Goal: Information Seeking & Learning: Compare options

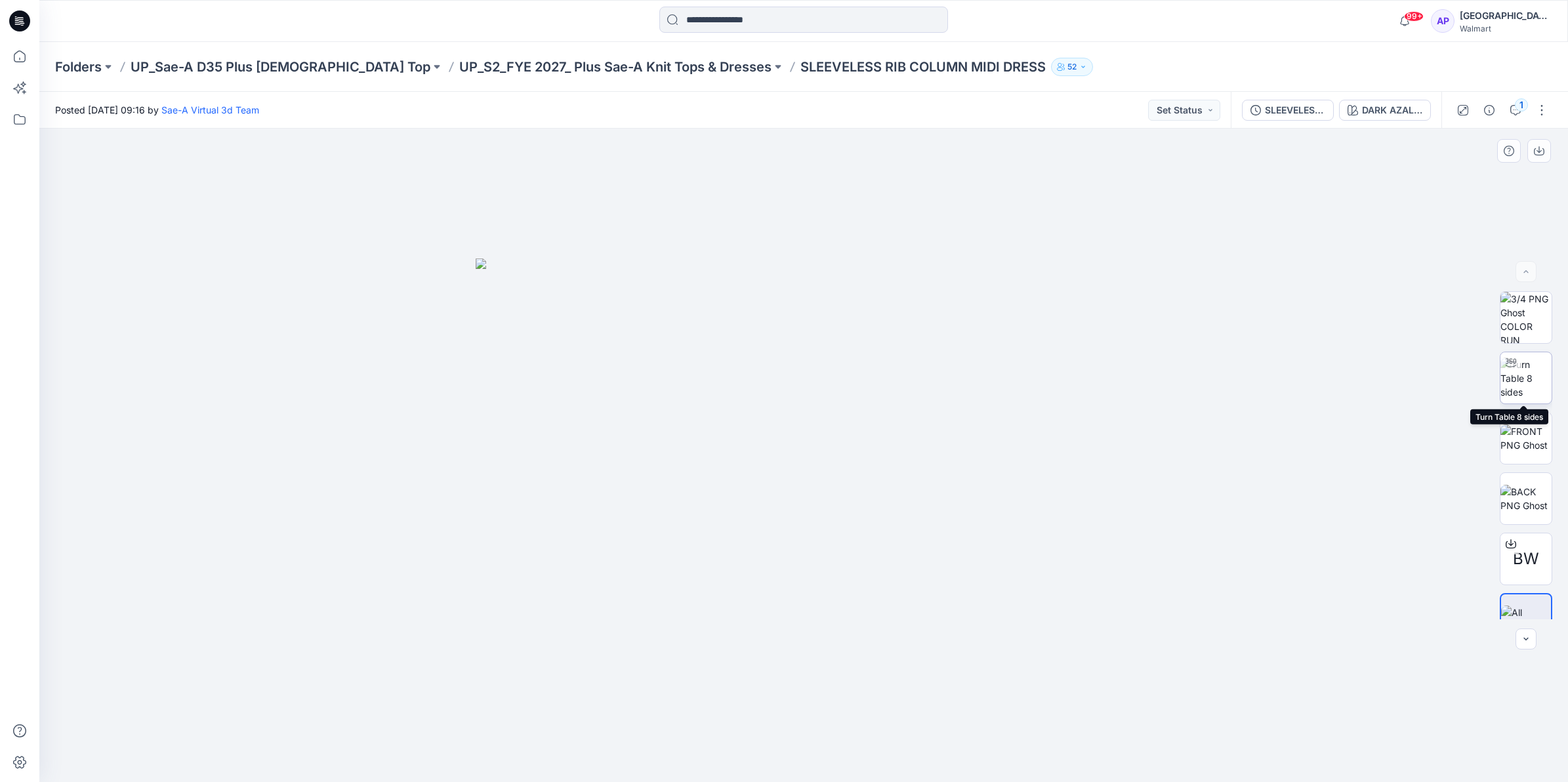
click at [1510, 387] on img at bounding box center [1526, 378] width 51 height 41
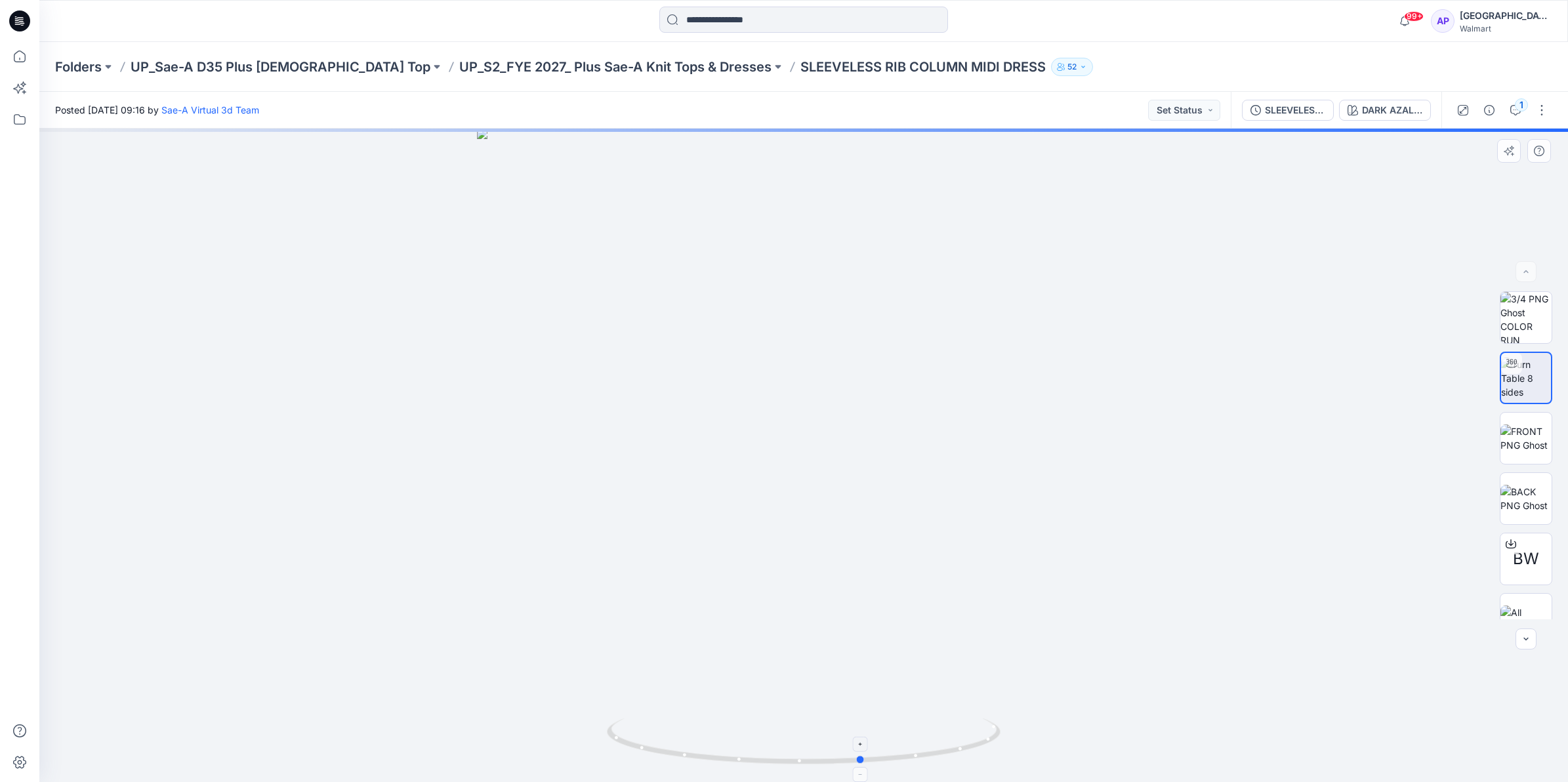
drag, startPoint x: 857, startPoint y: 767, endPoint x: 927, endPoint y: 742, distance: 74.3
click at [927, 742] on icon at bounding box center [805, 743] width 397 height 49
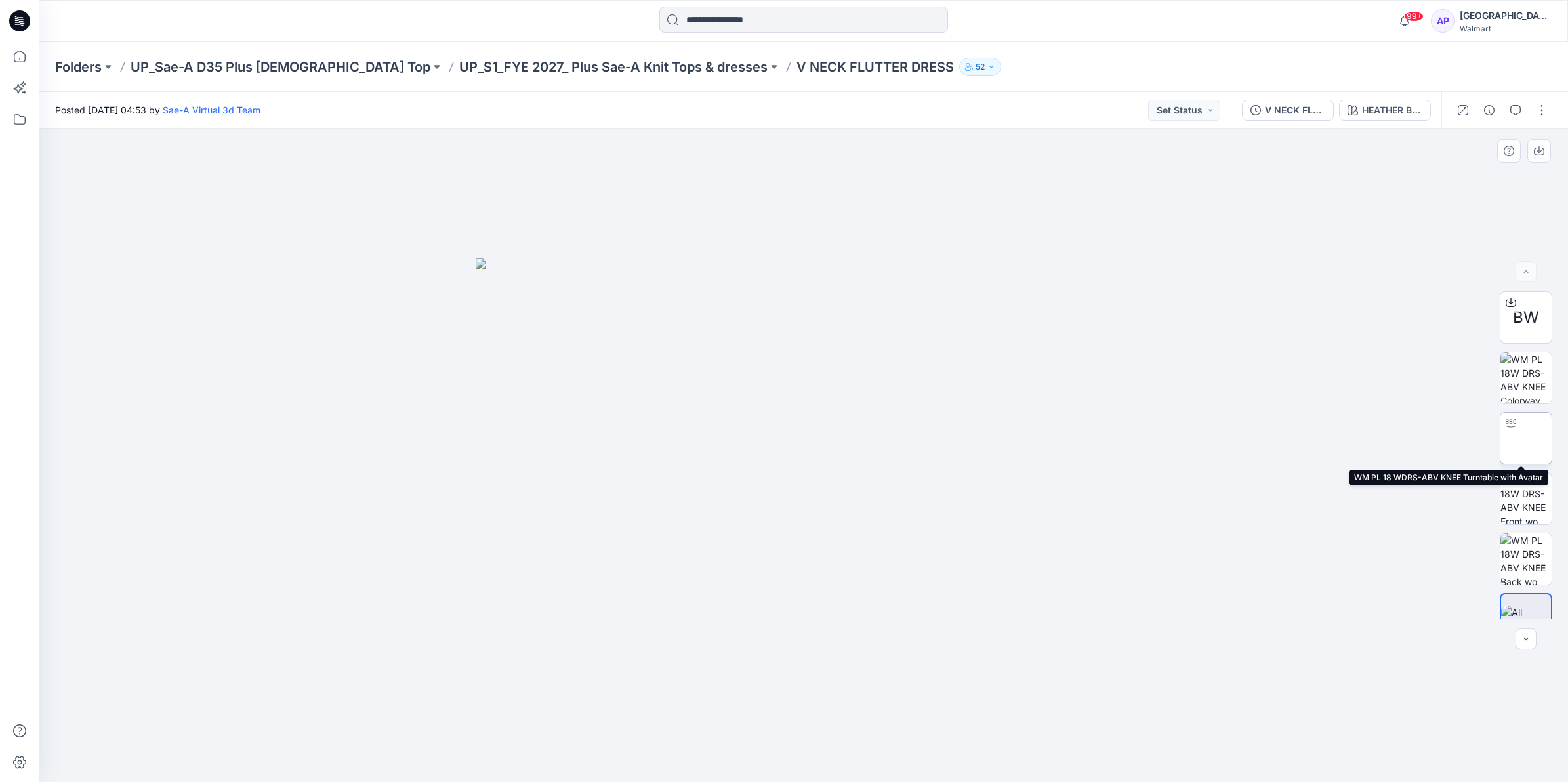
click at [1526, 439] on img at bounding box center [1526, 439] width 0 height 0
drag, startPoint x: 959, startPoint y: 757, endPoint x: 968, endPoint y: 754, distance: 9.5
click at [968, 754] on icon at bounding box center [805, 743] width 397 height 49
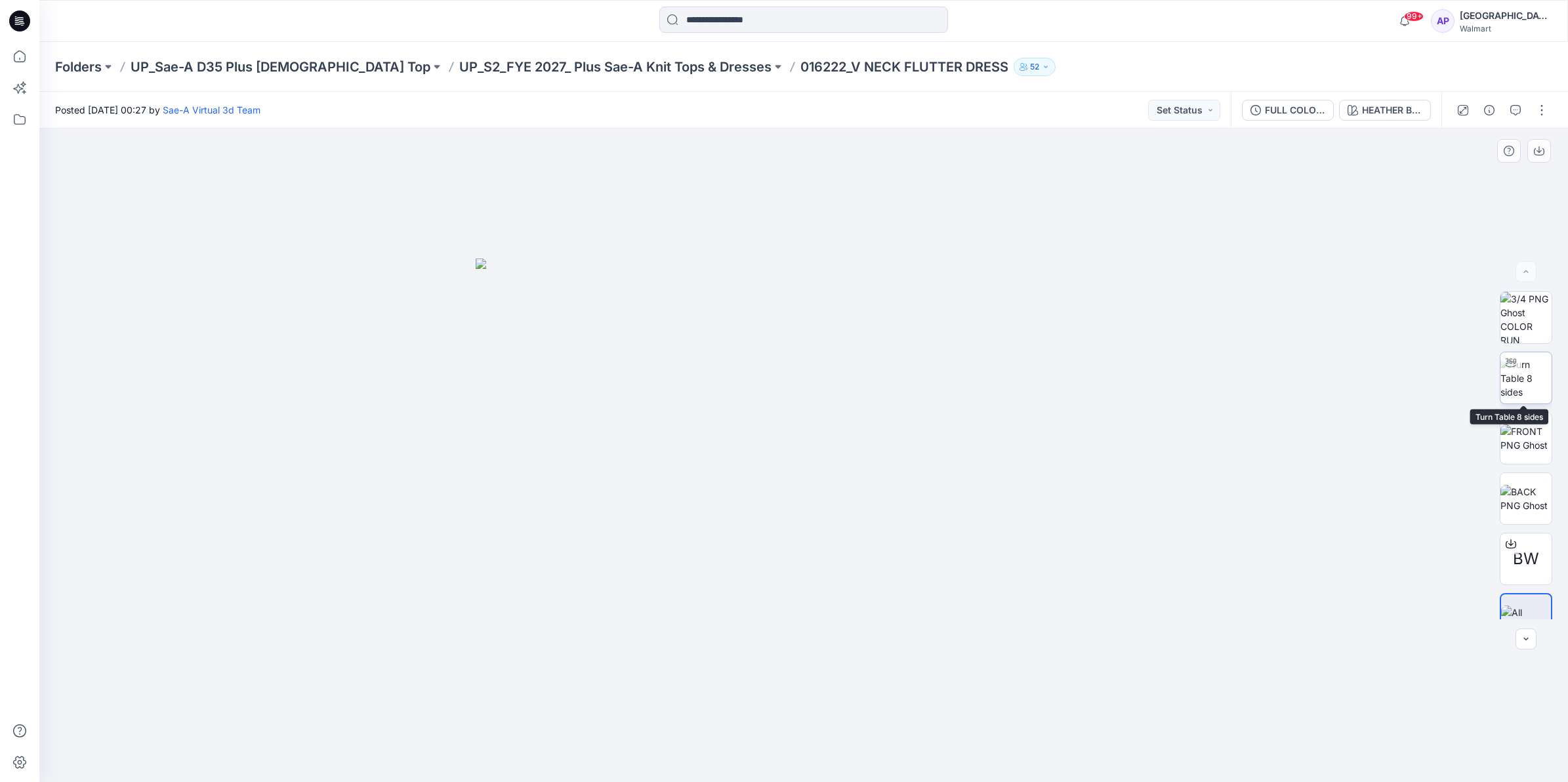
click at [1530, 378] on img at bounding box center [1526, 378] width 51 height 41
drag, startPoint x: 904, startPoint y: 766, endPoint x: 992, endPoint y: 717, distance: 100.7
click at [1061, 768] on div at bounding box center [804, 455] width 1529 height 654
drag, startPoint x: 890, startPoint y: 762, endPoint x: 759, endPoint y: 763, distance: 131.0
click at [759, 763] on icon at bounding box center [805, 743] width 397 height 49
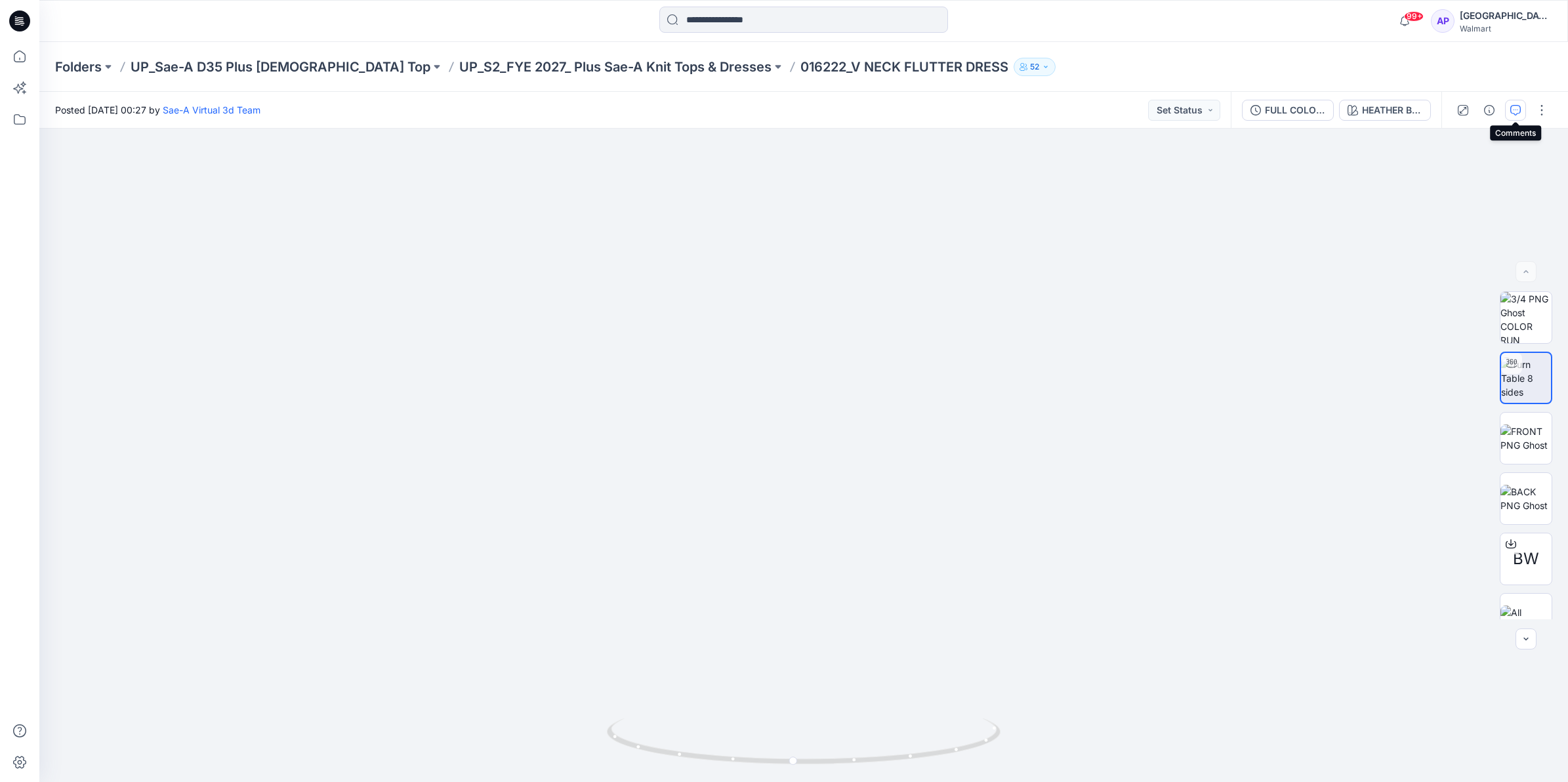
click at [1508, 110] on button "button" at bounding box center [1516, 110] width 21 height 21
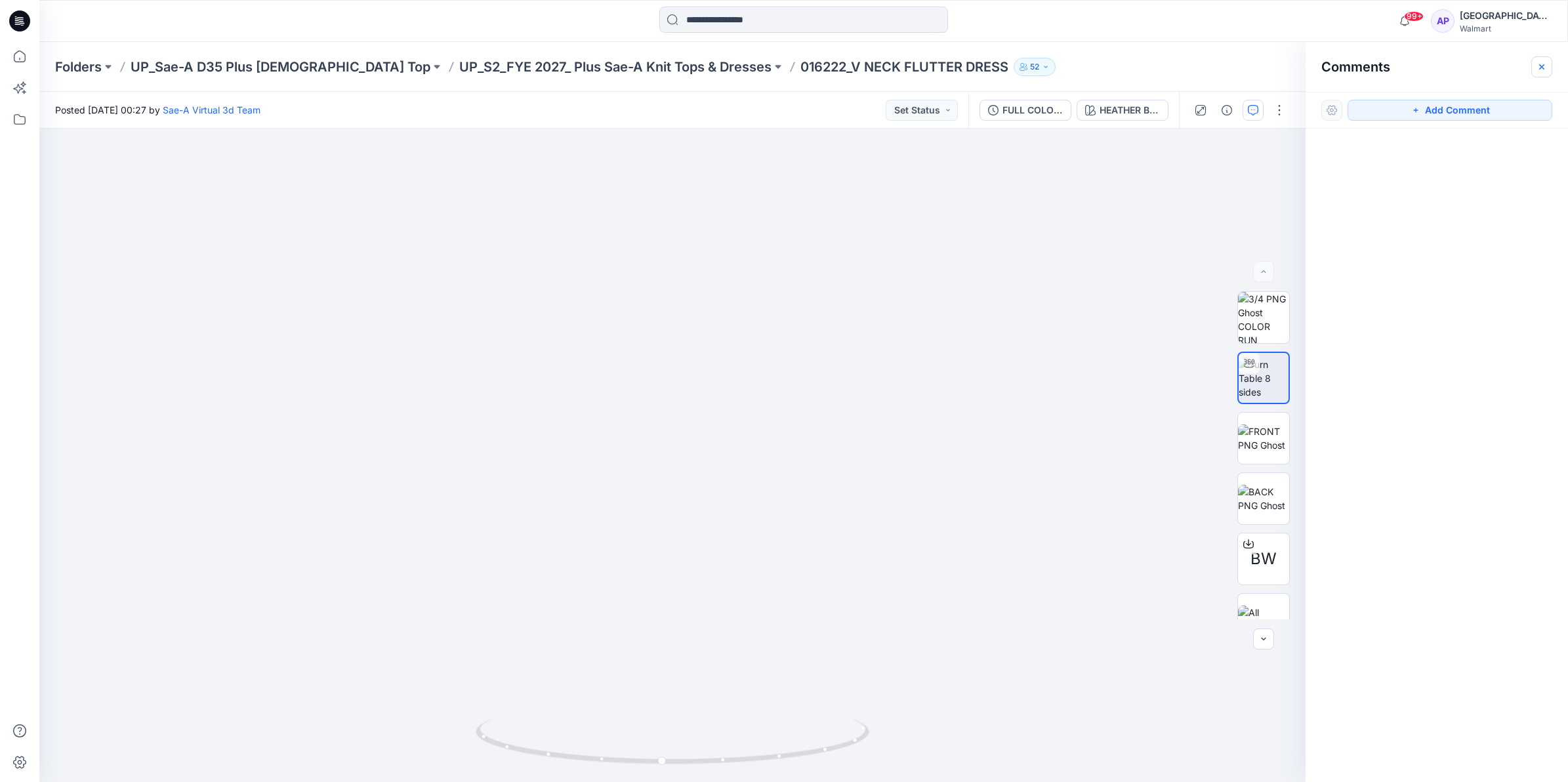
click at [1538, 65] on icon "button" at bounding box center [1542, 67] width 11 height 11
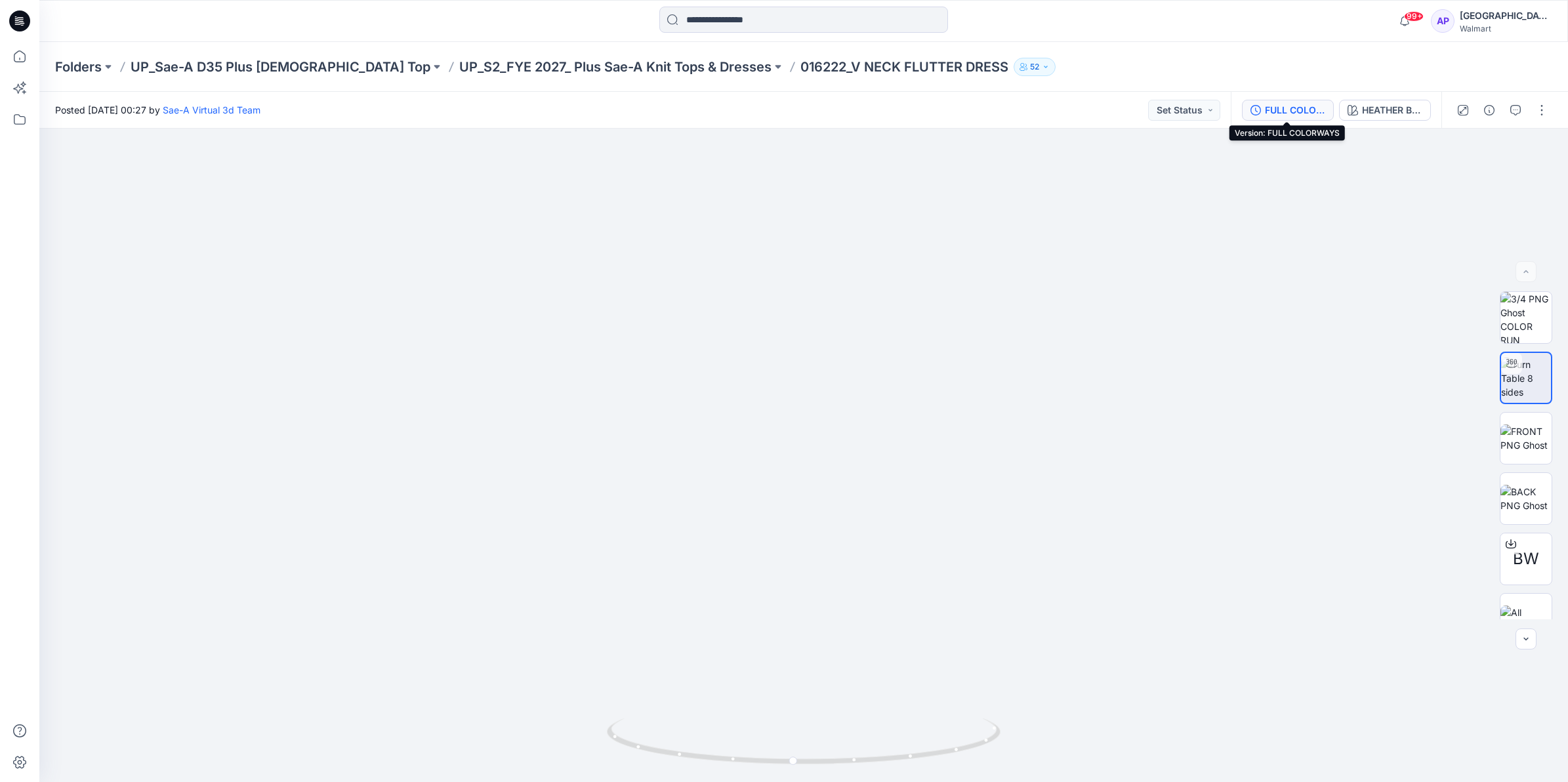
click at [1291, 112] on div "FULL COLORWAYS" at bounding box center [1295, 110] width 60 height 15
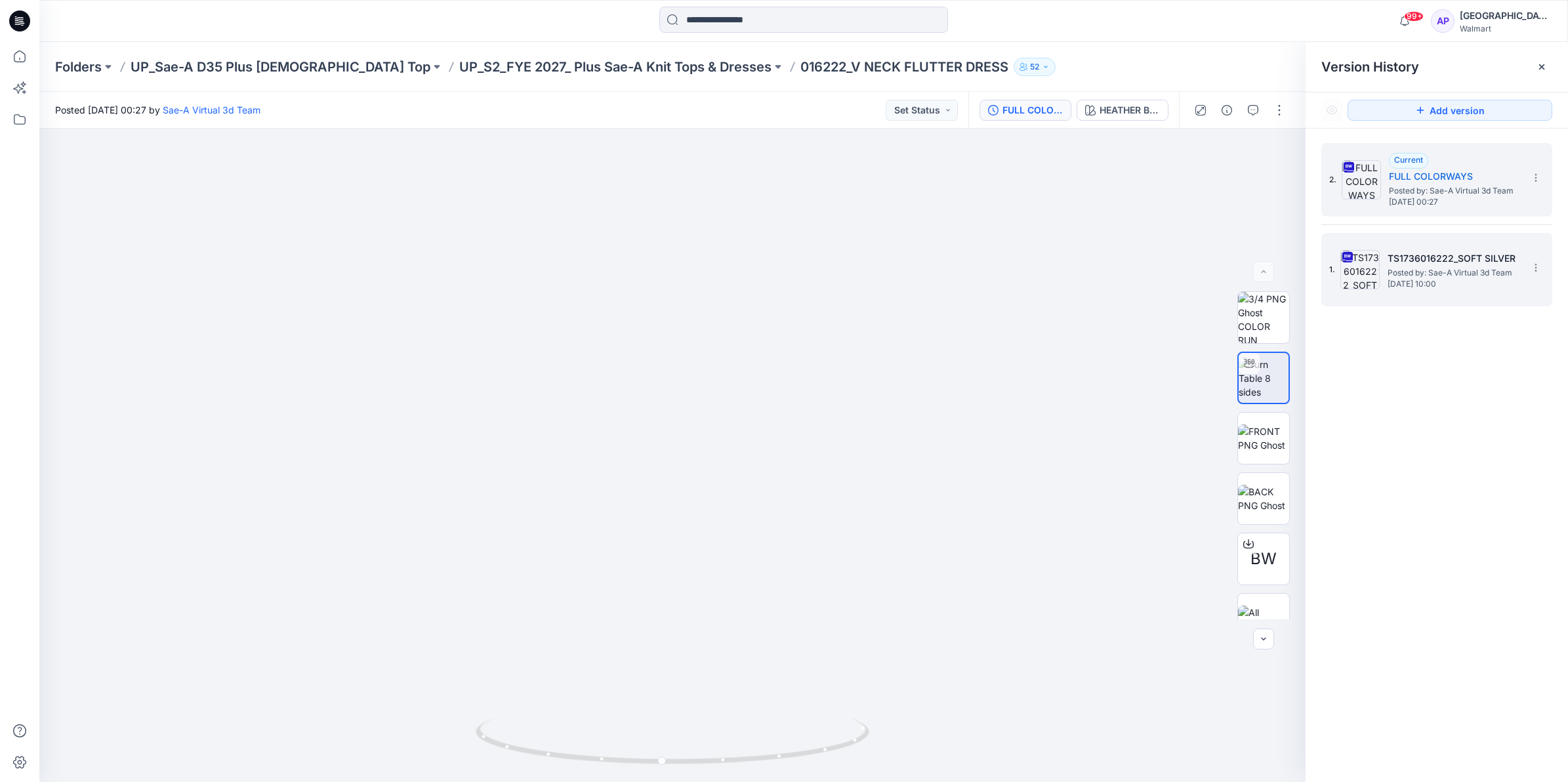
click at [1397, 266] on h5 "TS1736016222_SOFT SILVER" at bounding box center [1454, 259] width 131 height 16
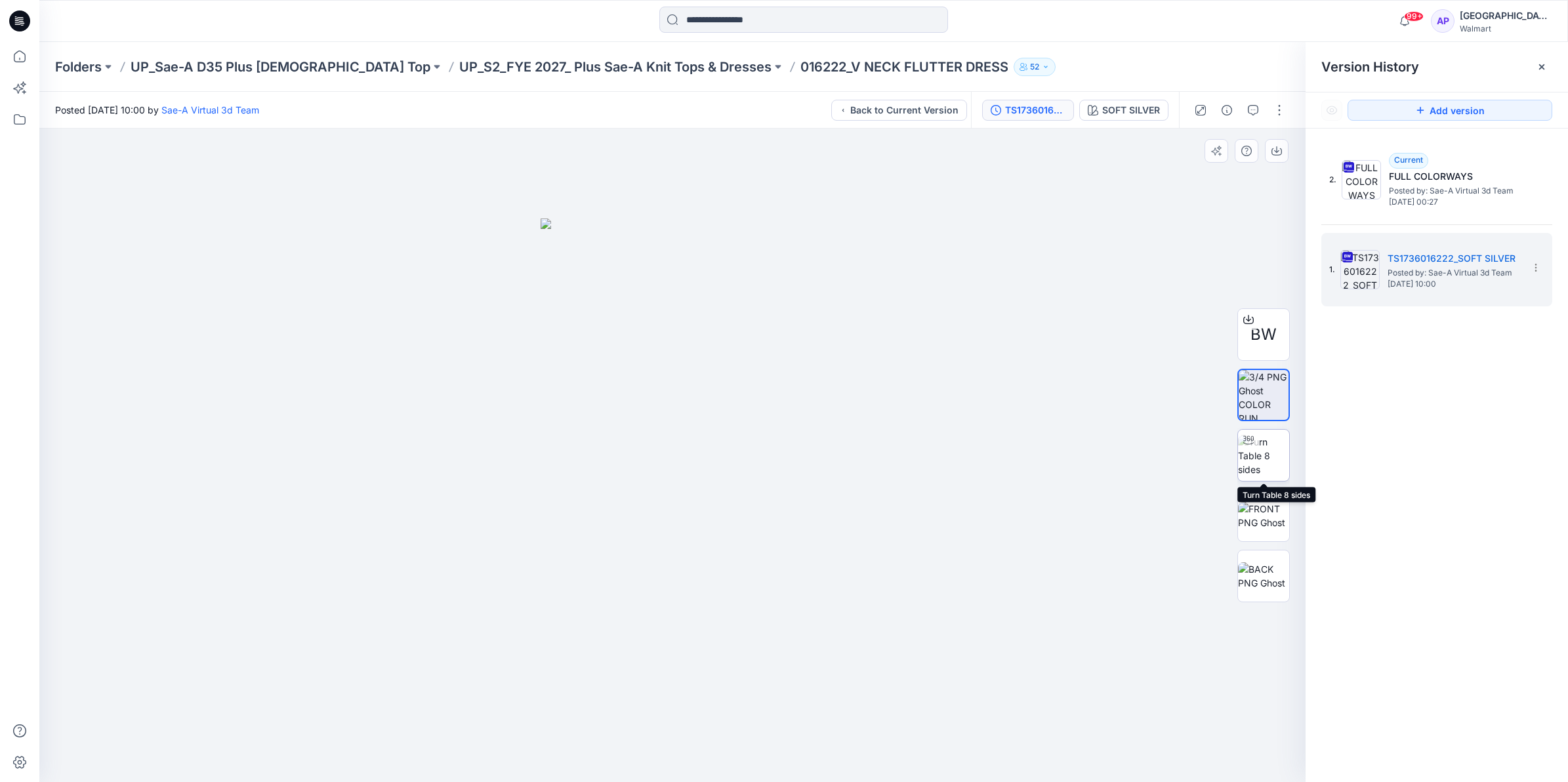
click at [1280, 450] on img at bounding box center [1264, 456] width 51 height 41
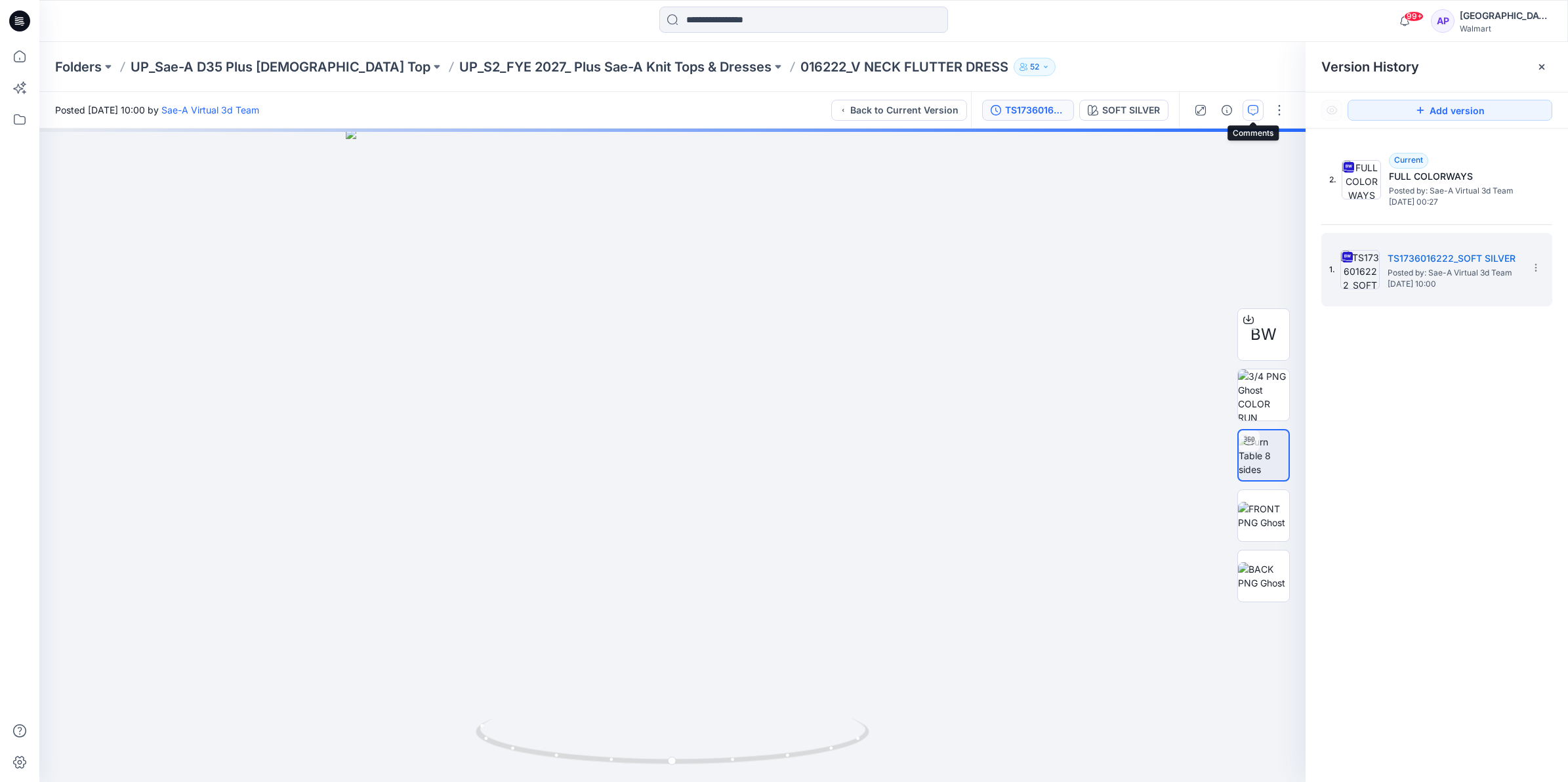
click at [1248, 112] on icon "button" at bounding box center [1253, 110] width 11 height 11
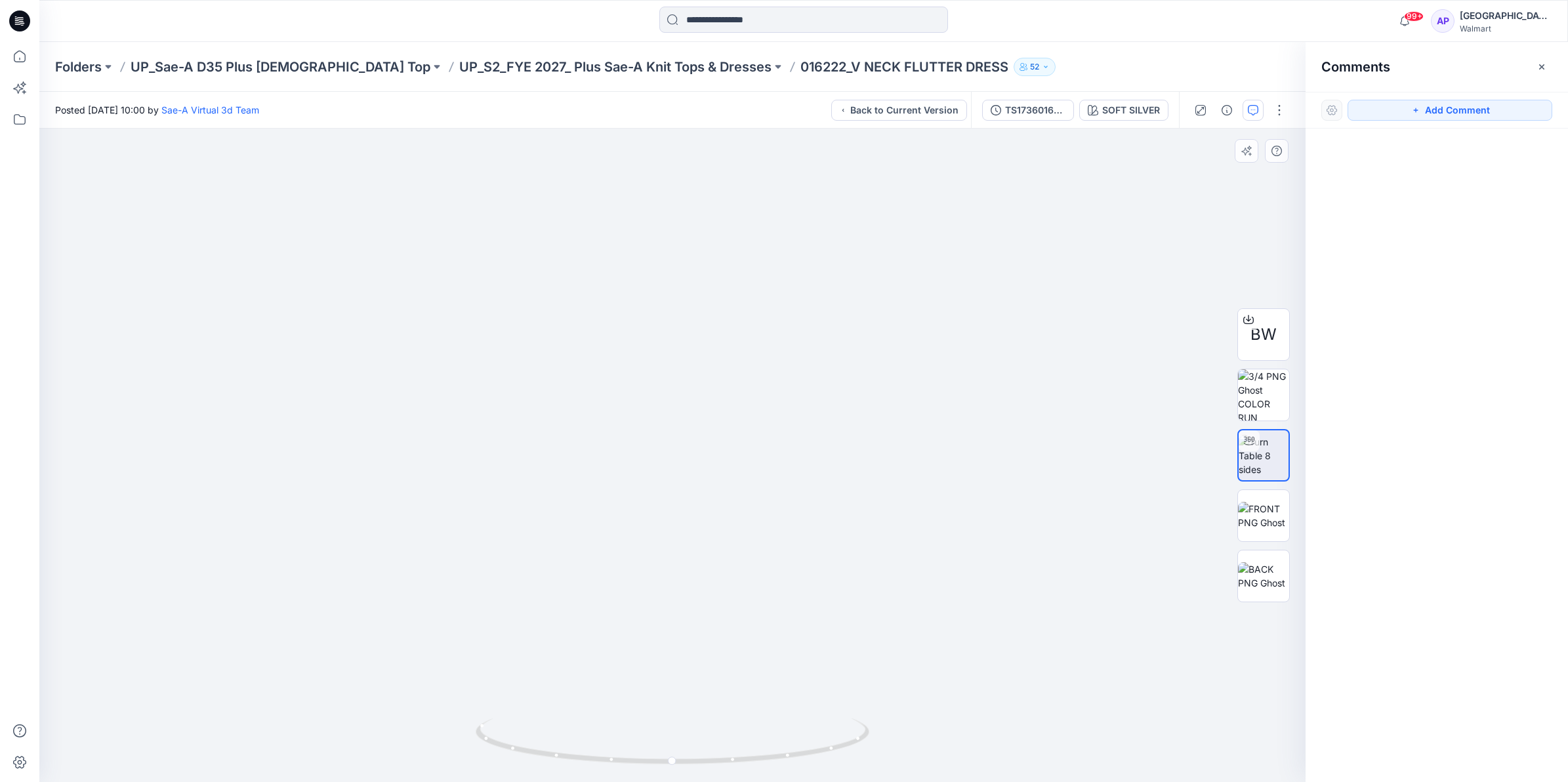
drag, startPoint x: 824, startPoint y: 614, endPoint x: 835, endPoint y: 470, distance: 144.4
click at [835, 470] on img at bounding box center [673, 290] width 986 height 986
drag, startPoint x: 848, startPoint y: 732, endPoint x: 835, endPoint y: 757, distance: 28.2
click at [835, 757] on icon at bounding box center [674, 743] width 397 height 49
drag, startPoint x: 769, startPoint y: 765, endPoint x: 930, endPoint y: 743, distance: 162.5
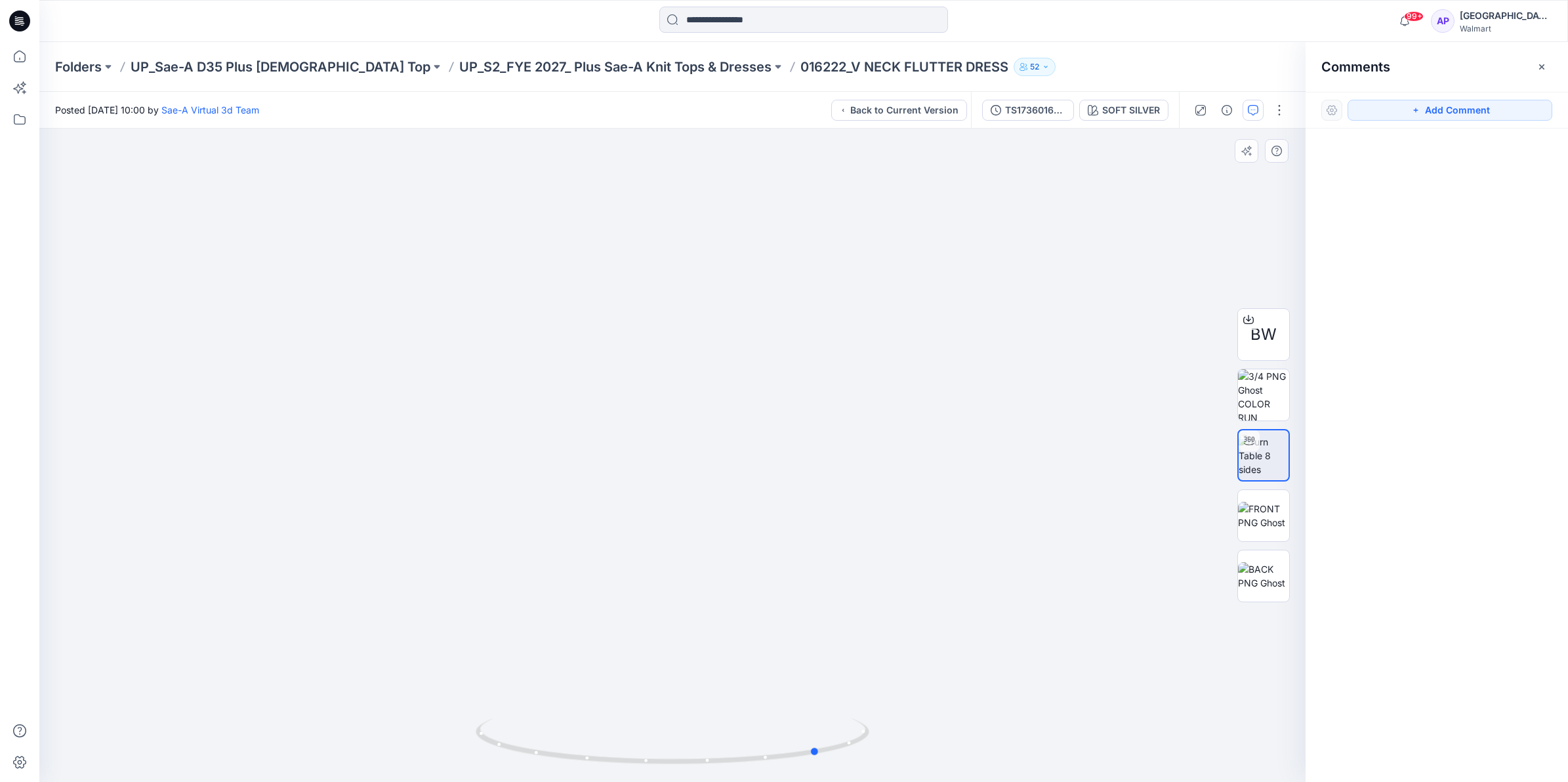
click at [930, 743] on div at bounding box center [673, 455] width 1266 height 654
drag, startPoint x: 752, startPoint y: 760, endPoint x: 664, endPoint y: 767, distance: 88.3
click at [664, 766] on icon at bounding box center [674, 743] width 397 height 49
drag, startPoint x: 704, startPoint y: 762, endPoint x: 824, endPoint y: 771, distance: 120.3
click at [824, 771] on div at bounding box center [672, 749] width 394 height 65
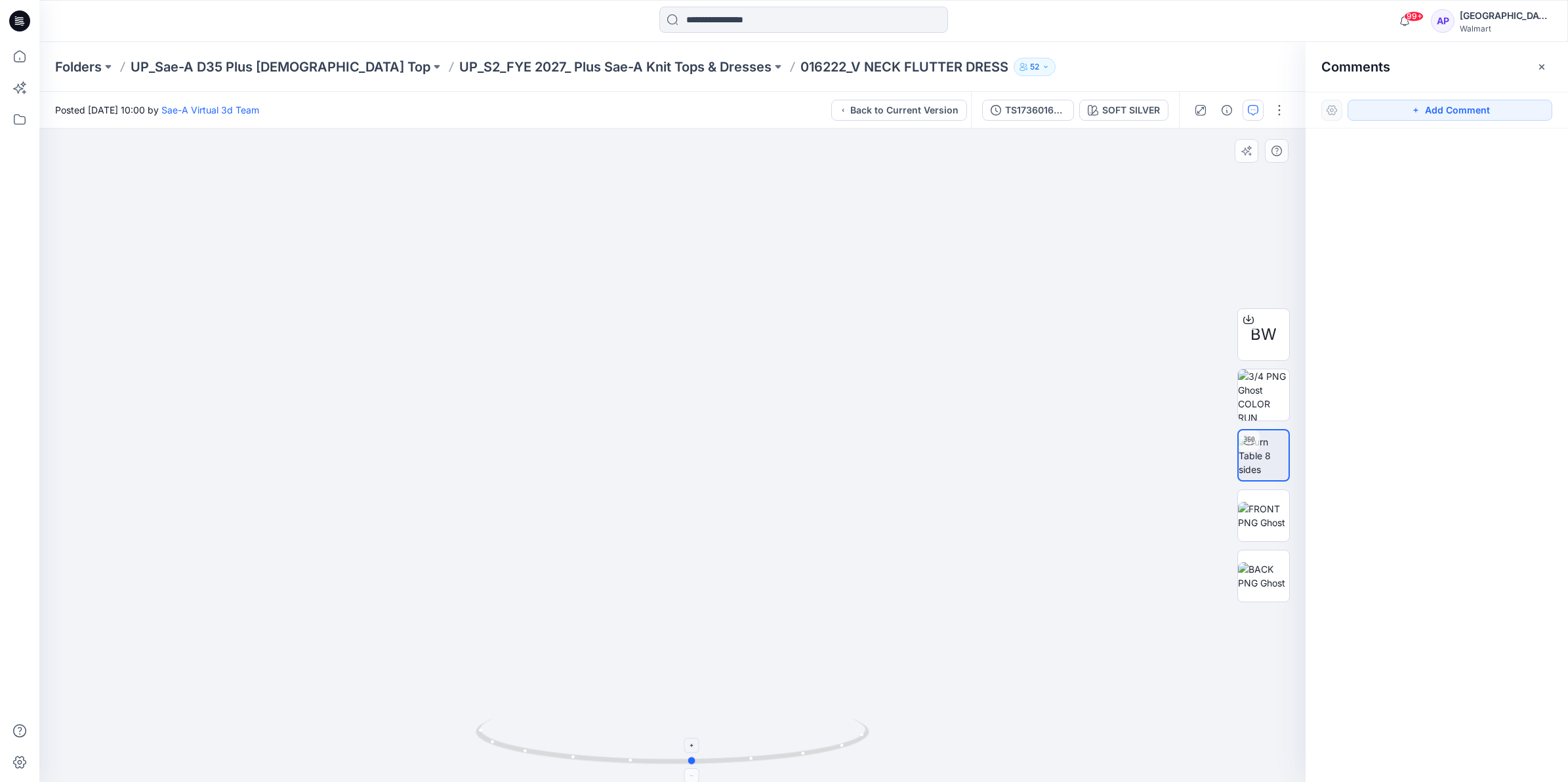
drag, startPoint x: 762, startPoint y: 762, endPoint x: 647, endPoint y: 761, distance: 115.0
click at [647, 761] on icon at bounding box center [674, 743] width 397 height 49
drag, startPoint x: 635, startPoint y: 761, endPoint x: 854, endPoint y: 742, distance: 219.8
click at [854, 742] on icon at bounding box center [674, 743] width 397 height 49
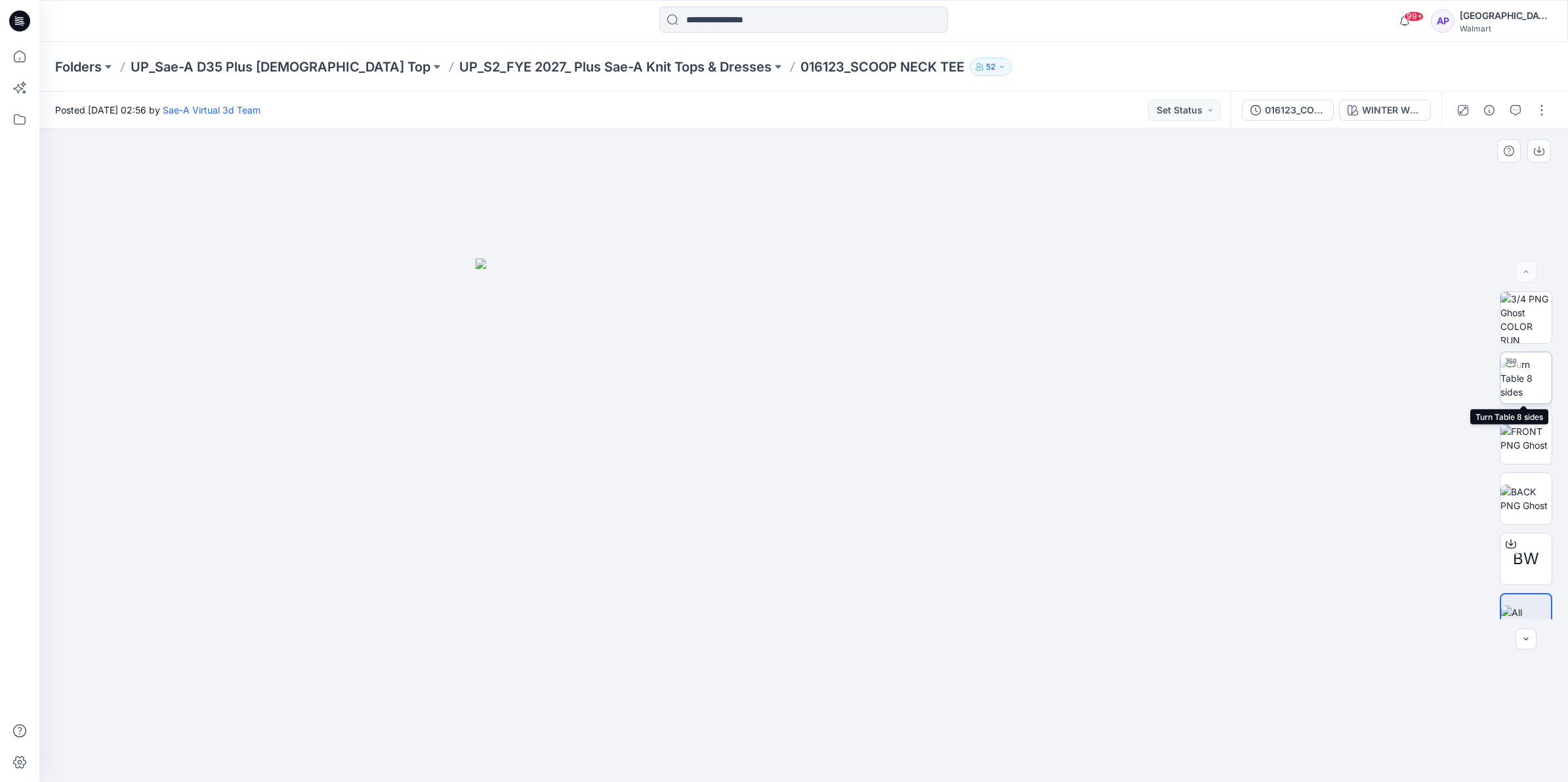
click at [1526, 388] on img at bounding box center [1526, 378] width 51 height 41
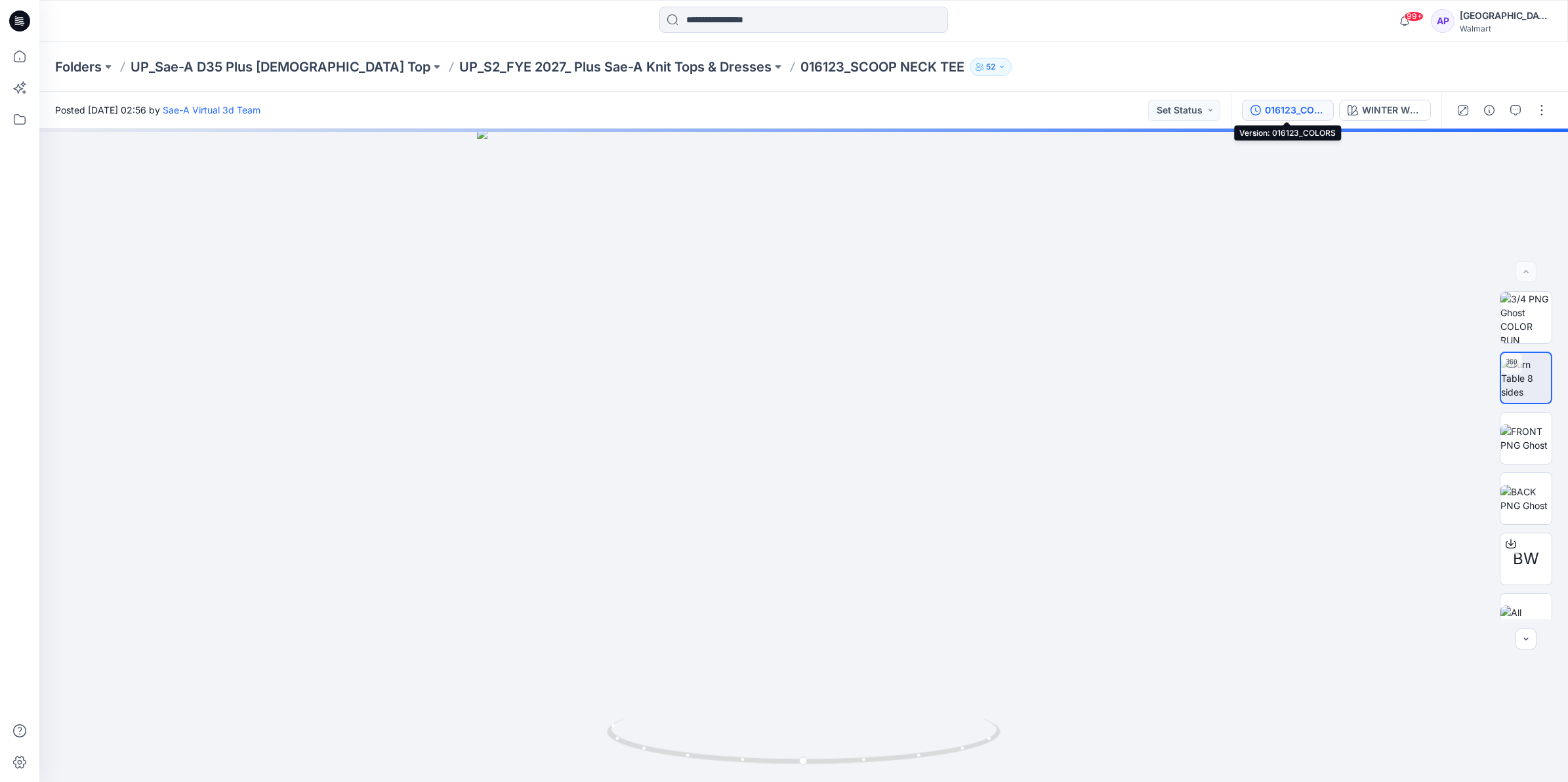
click at [1266, 112] on div "016123_COLORS" at bounding box center [1295, 110] width 60 height 15
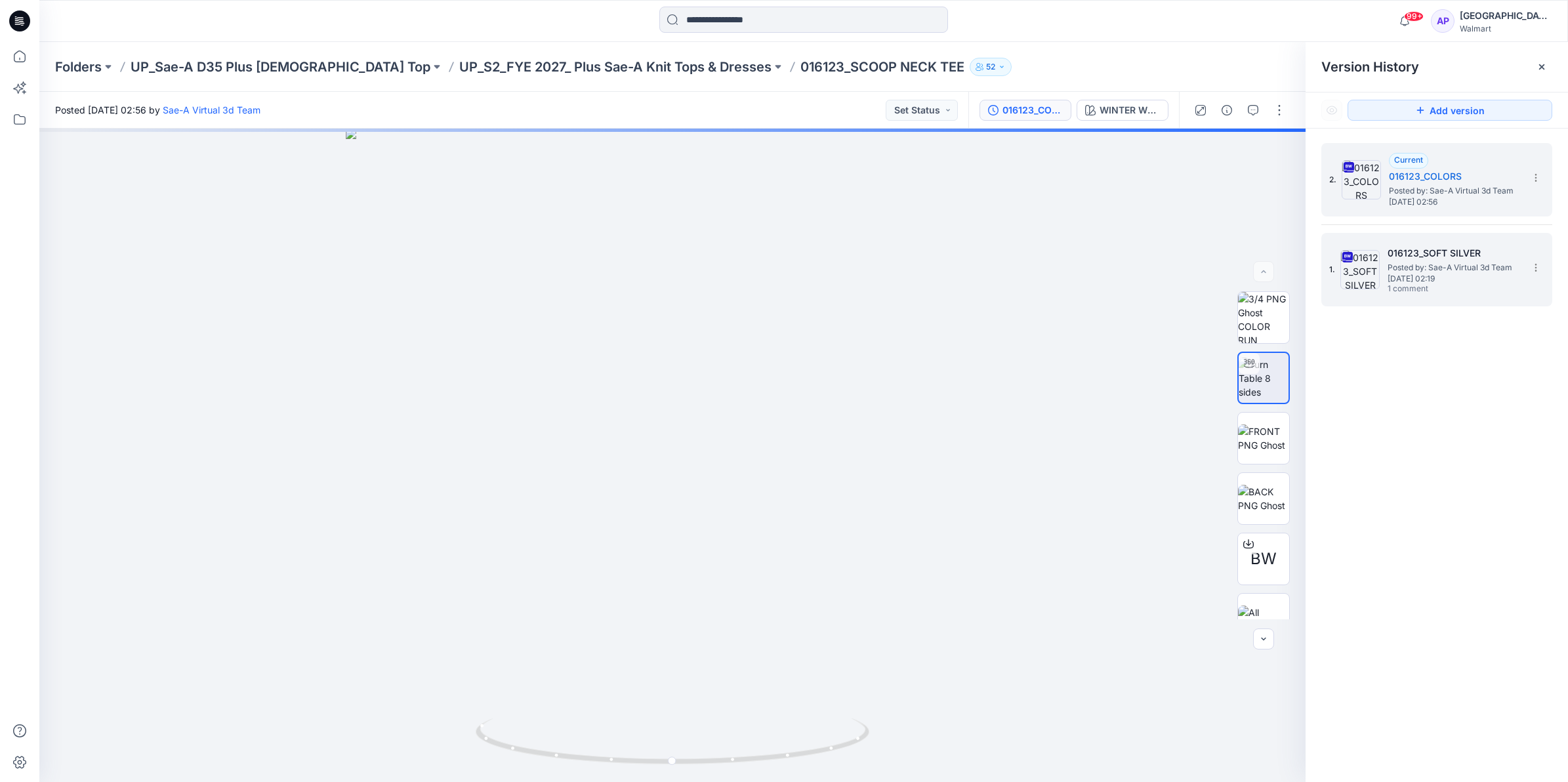
click at [1355, 260] on img at bounding box center [1360, 270] width 40 height 40
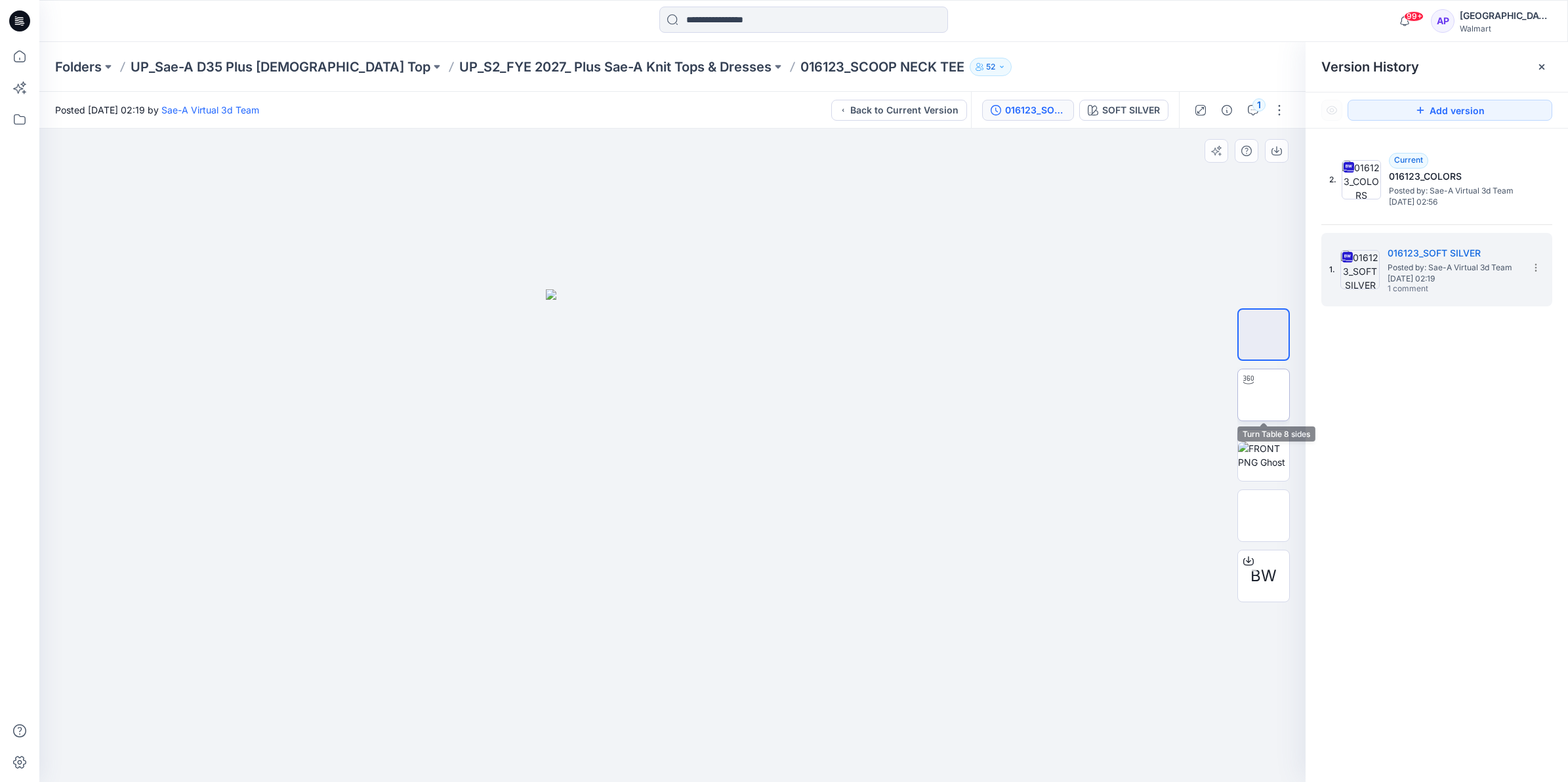
click at [1264, 395] on img at bounding box center [1264, 395] width 0 height 0
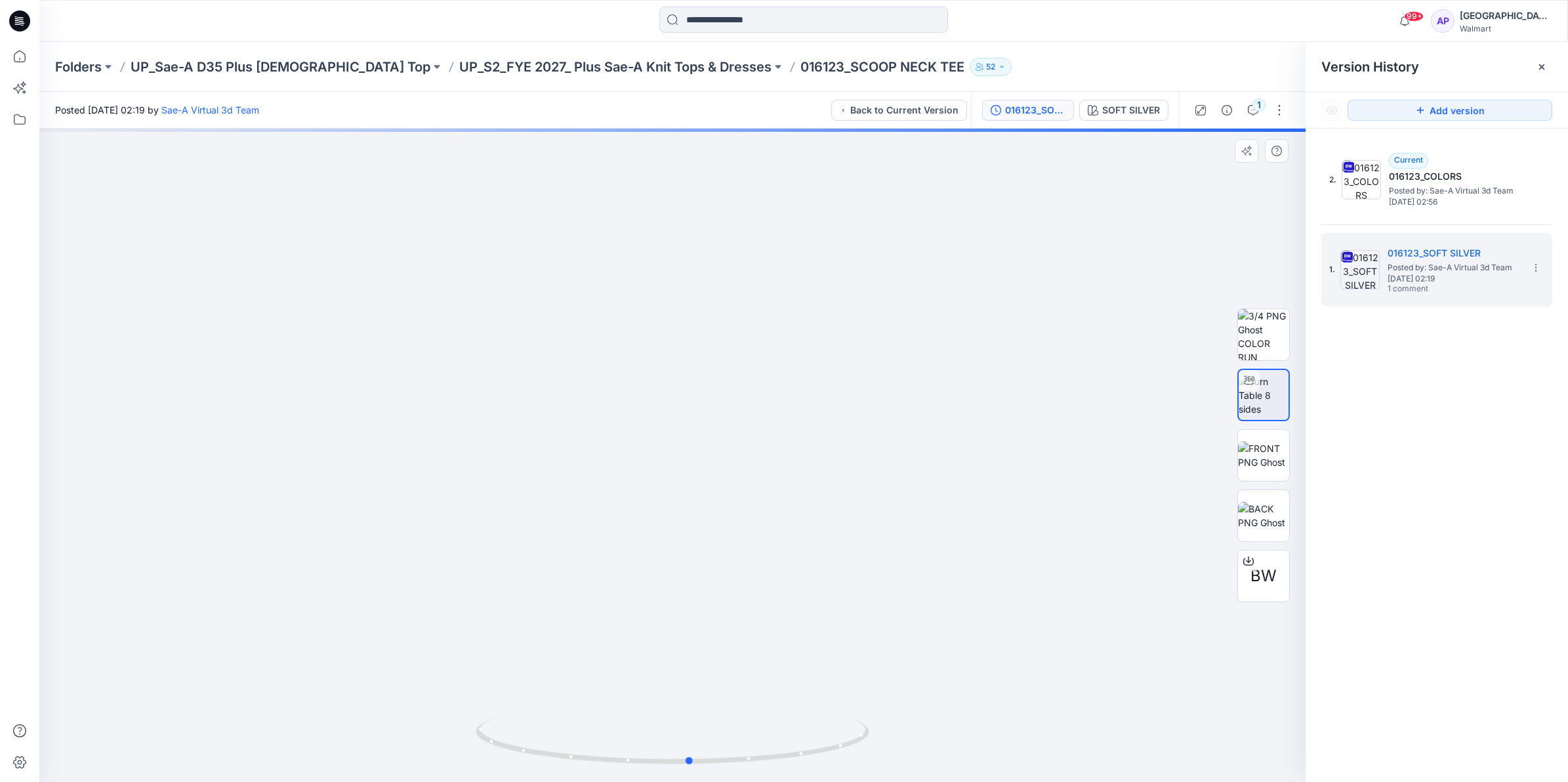
drag, startPoint x: 686, startPoint y: 750, endPoint x: 717, endPoint y: 516, distance: 236.0
click at [717, 516] on div at bounding box center [673, 455] width 1266 height 654
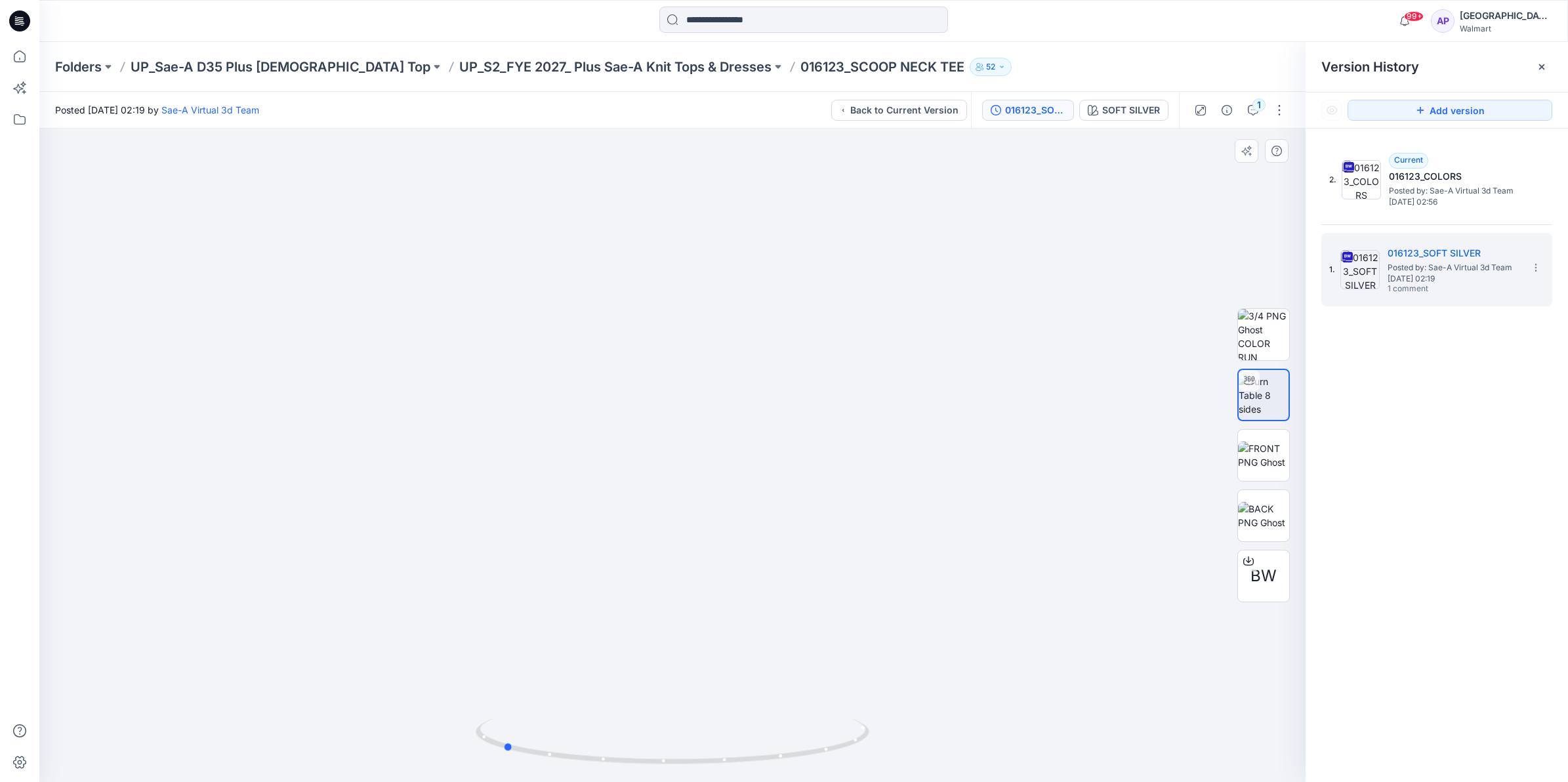
drag, startPoint x: 797, startPoint y: 761, endPoint x: 597, endPoint y: 771, distance: 200.2
click at [597, 771] on div at bounding box center [672, 749] width 394 height 65
click at [692, 17] on input at bounding box center [804, 20] width 288 height 26
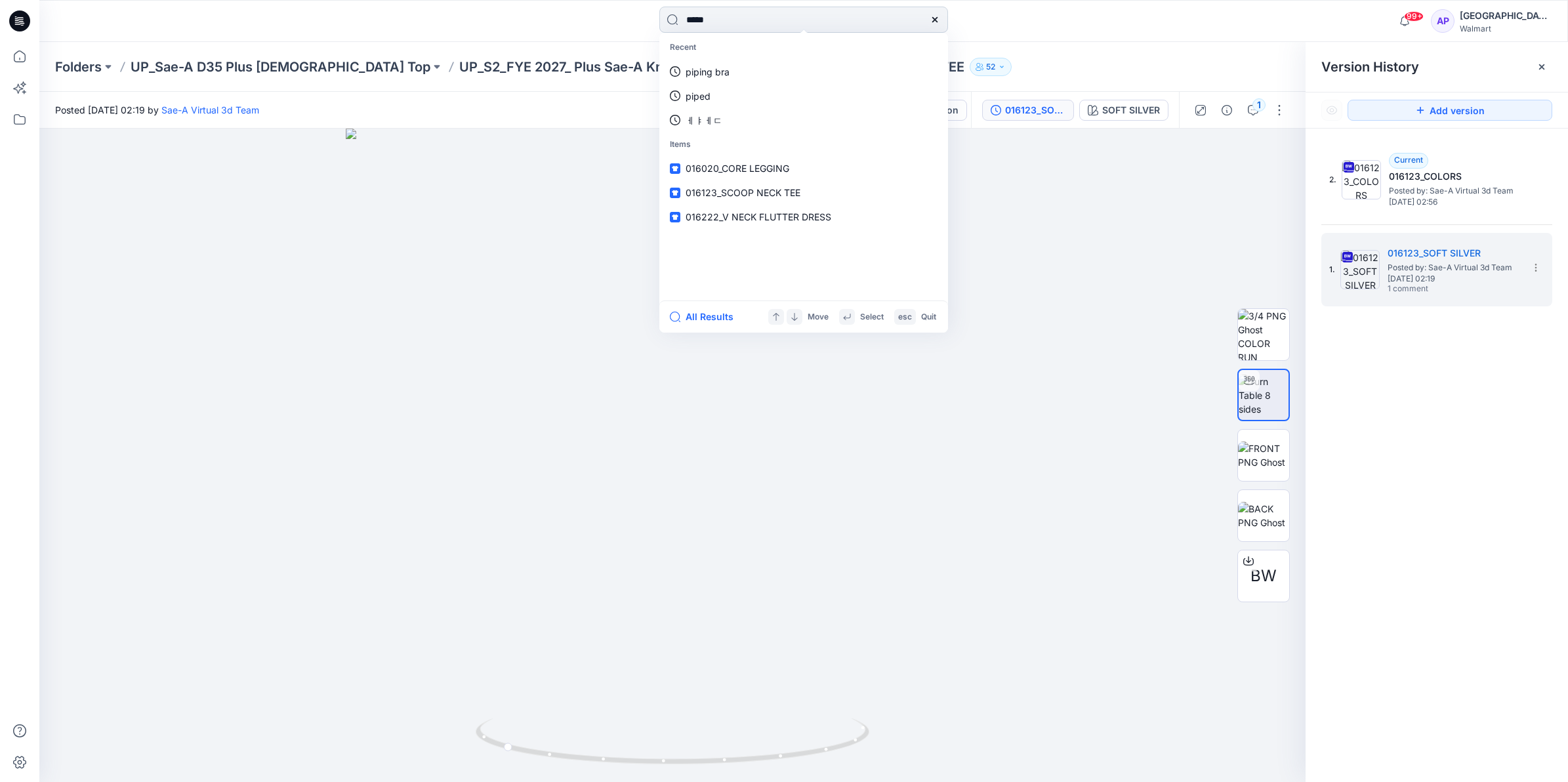
type input "*****"
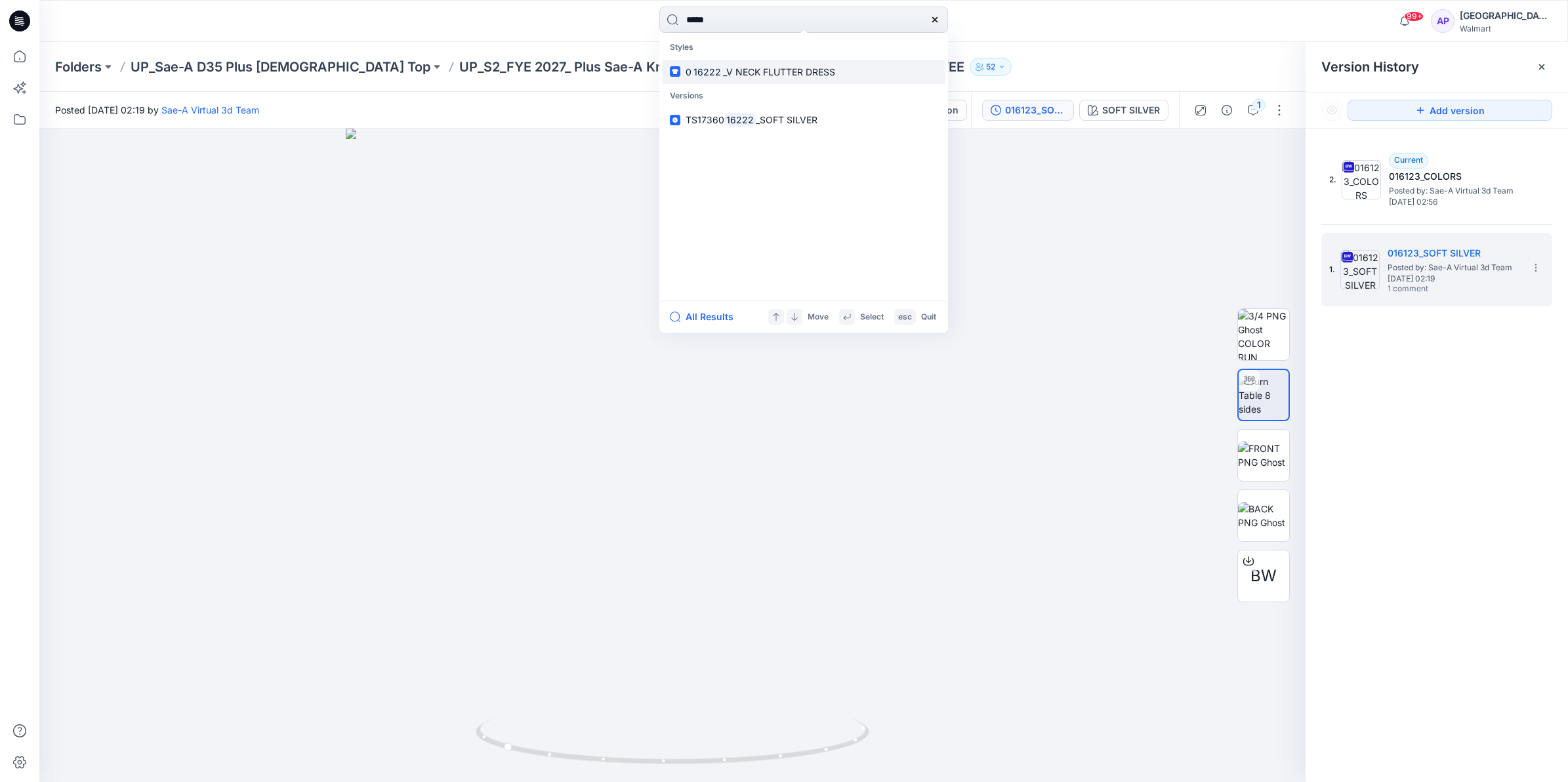
click at [738, 77] on p "0 16222 _V NECK FLUTTER DRESS" at bounding box center [760, 71] width 150 height 14
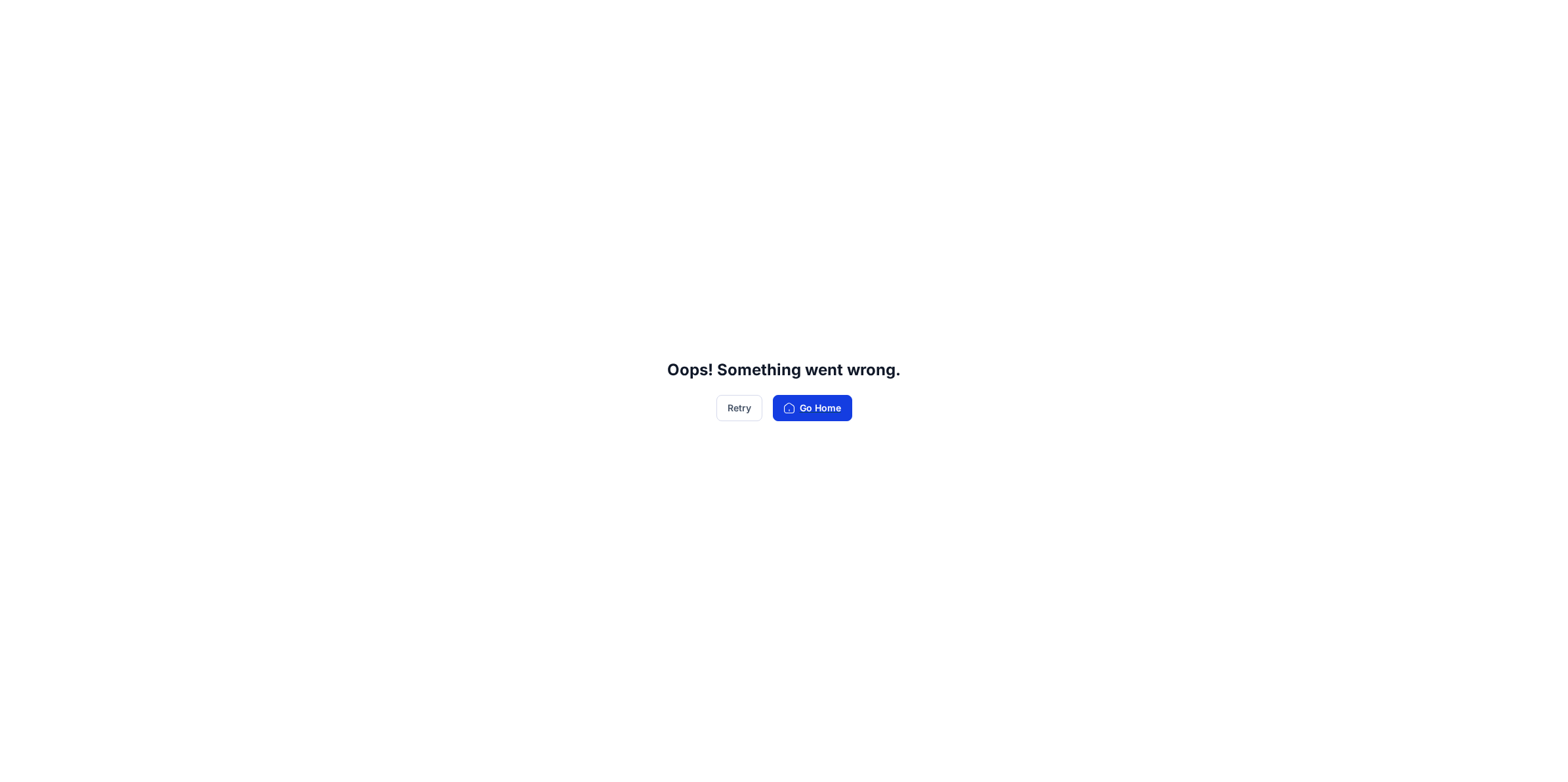
click at [825, 412] on button "Go Home" at bounding box center [812, 408] width 79 height 26
drag, startPoint x: 772, startPoint y: 4, endPoint x: 1156, endPoint y: 122, distance: 401.7
click at [1156, 122] on div "Oops! Something went wrong. Retry Go Home" at bounding box center [784, 391] width 1568 height 782
